Goal: Entertainment & Leisure: Consume media (video, audio)

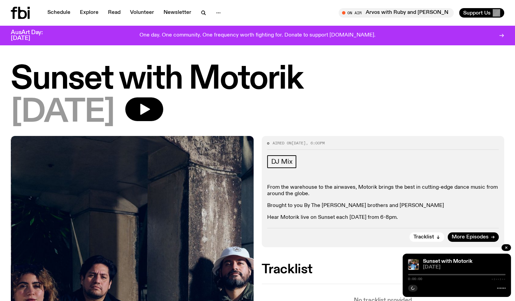
click at [150, 107] on icon "button" at bounding box center [145, 109] width 10 height 11
click at [412, 287] on icon "button" at bounding box center [412, 288] width 3 height 3
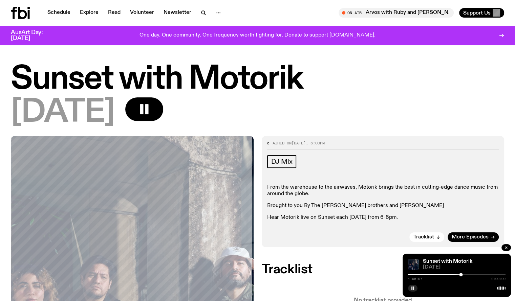
click at [447, 273] on div "1:05:07 2:00:00" at bounding box center [456, 277] width 97 height 8
click at [419, 274] on div at bounding box center [411, 274] width 97 height 1
click at [414, 286] on icon "button" at bounding box center [413, 288] width 4 height 4
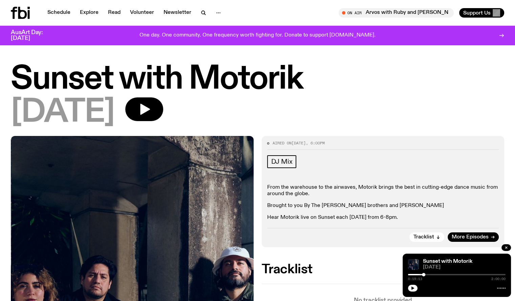
click at [413, 288] on icon "button" at bounding box center [412, 288] width 3 height 3
click at [426, 274] on div at bounding box center [456, 274] width 97 height 1
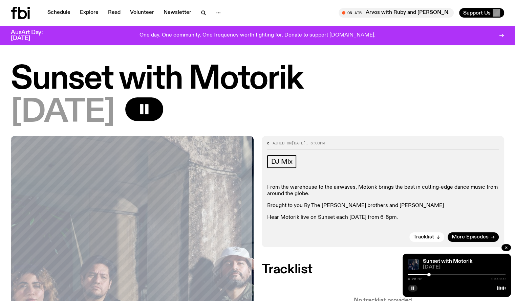
click at [414, 289] on rect "button" at bounding box center [413, 288] width 1 height 3
